Goal: Information Seeking & Learning: Find specific fact

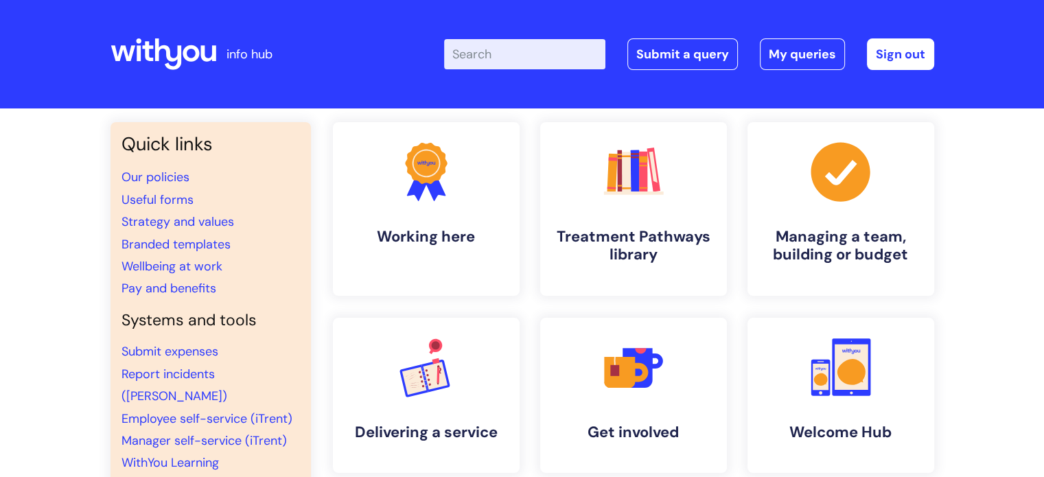
click at [478, 52] on input "Enter your search term here..." at bounding box center [524, 54] width 161 height 30
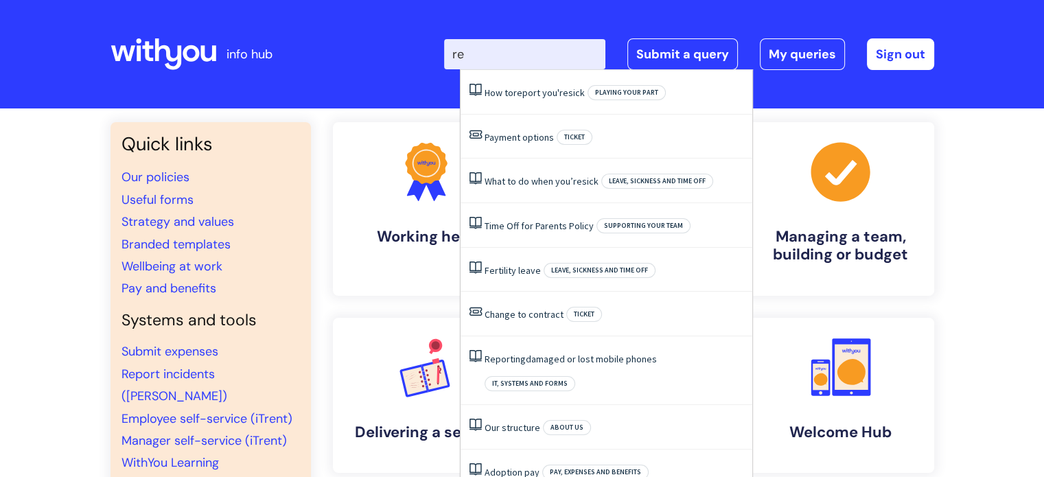
type input "r"
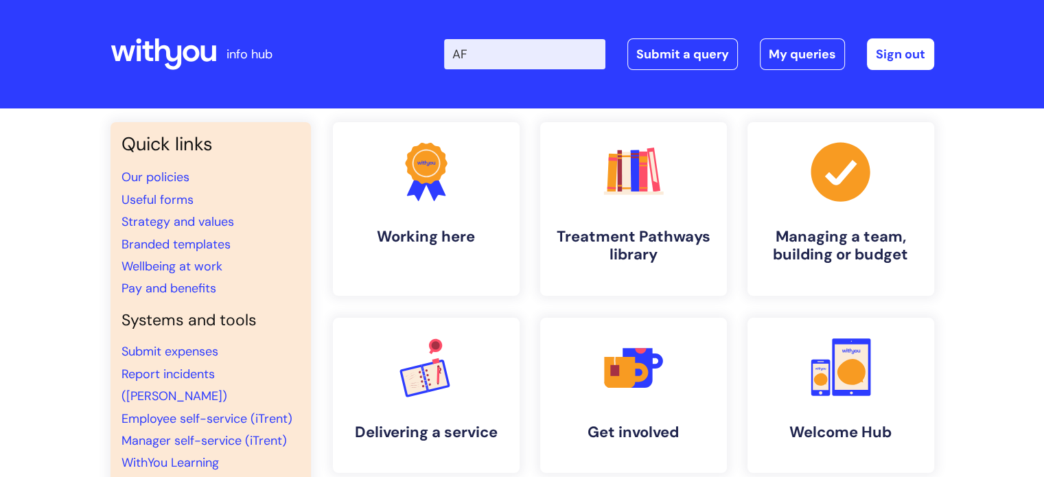
type input "A"
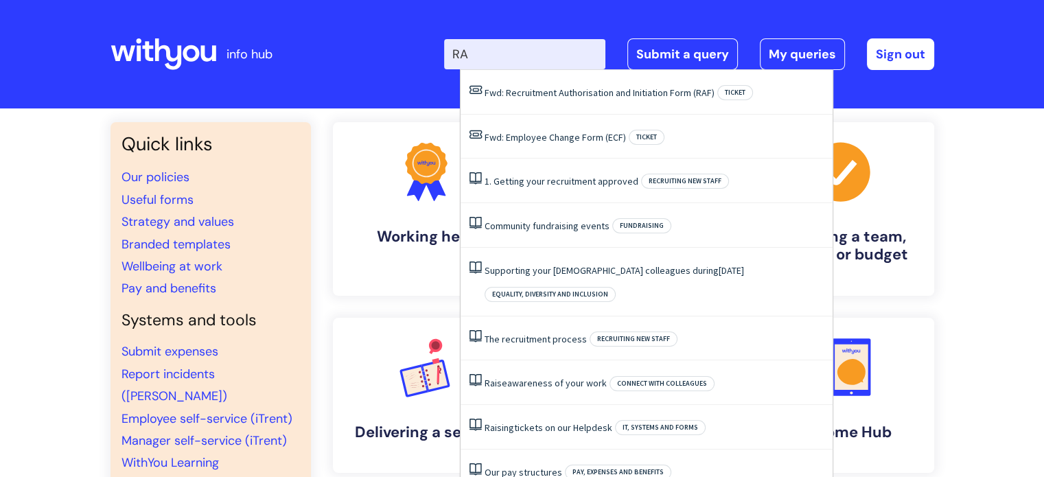
type input "RAF"
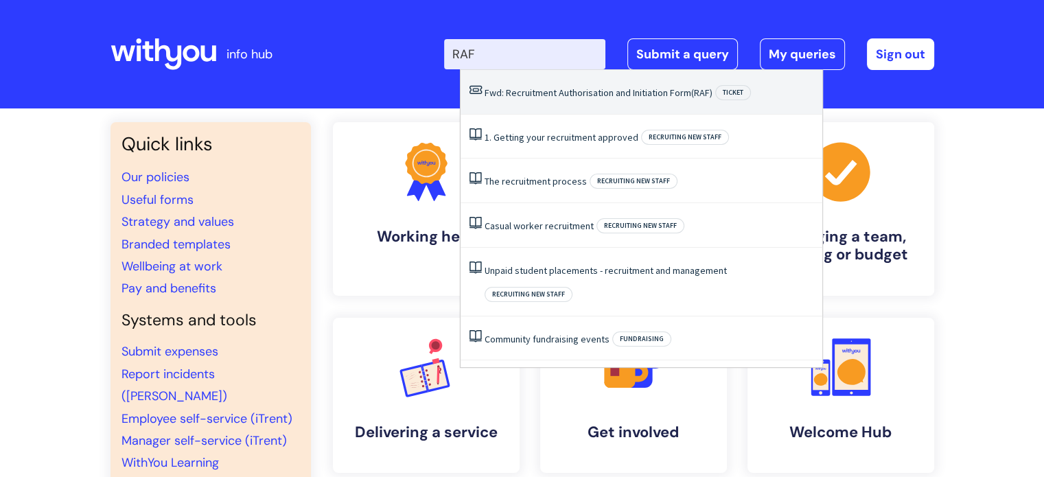
click at [664, 94] on link "Fwd: Recruitment Authorisation and Initiation Form (RAF)" at bounding box center [599, 92] width 228 height 12
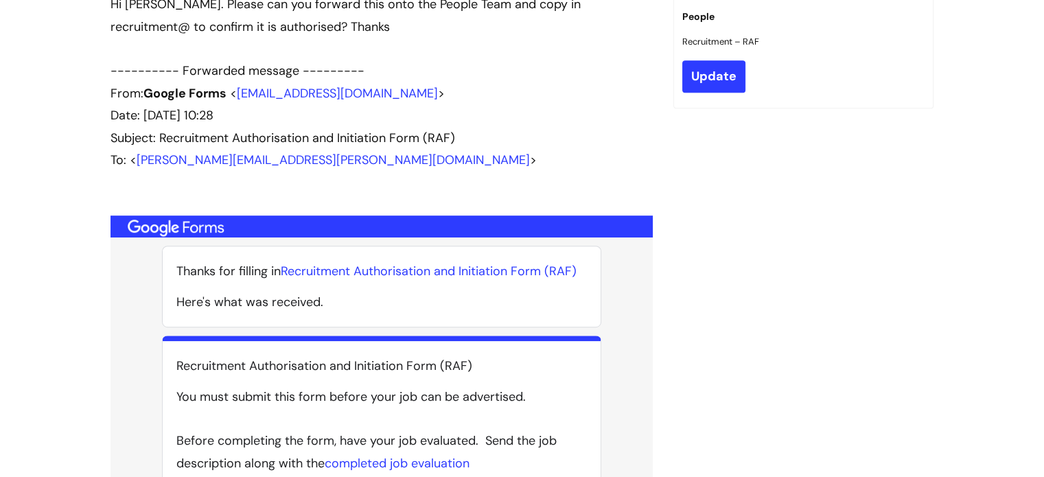
scroll to position [714, 0]
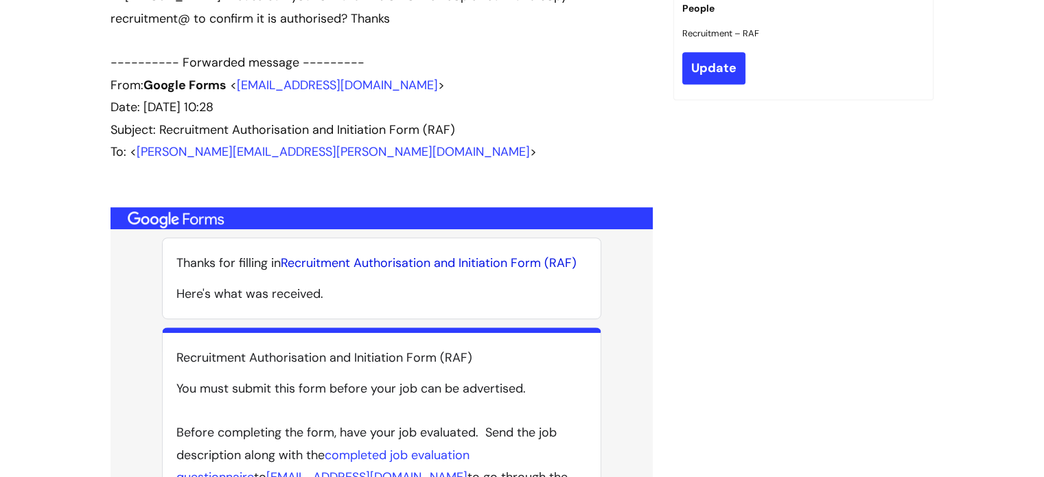
click at [450, 255] on link "Recruitment Authorisation and Initiation Form (RAF)" at bounding box center [429, 263] width 296 height 16
